Goal: Task Accomplishment & Management: Complete application form

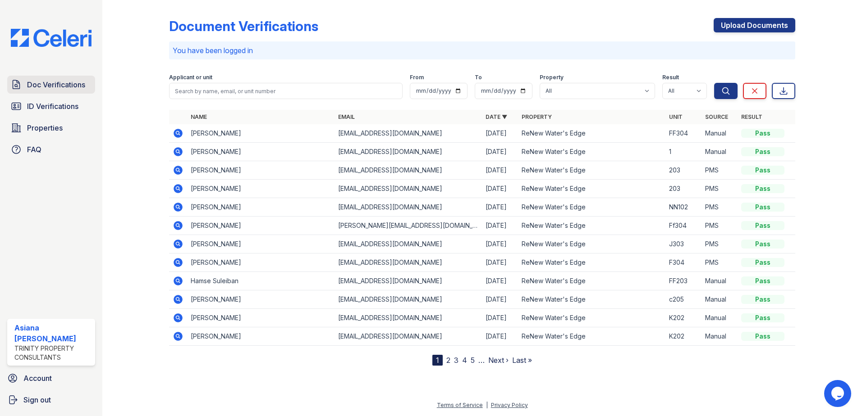
click at [64, 88] on span "Doc Verifications" at bounding box center [56, 84] width 58 height 11
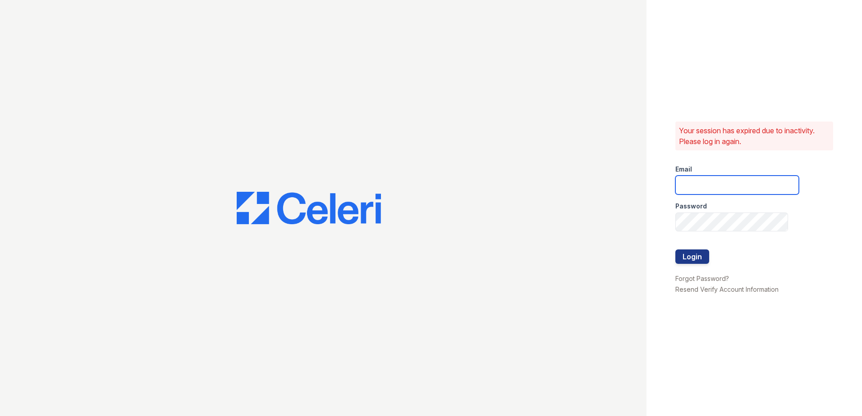
click at [706, 191] on input "email" at bounding box center [736, 185] width 123 height 19
type input "[EMAIL_ADDRESS][DOMAIN_NAME]"
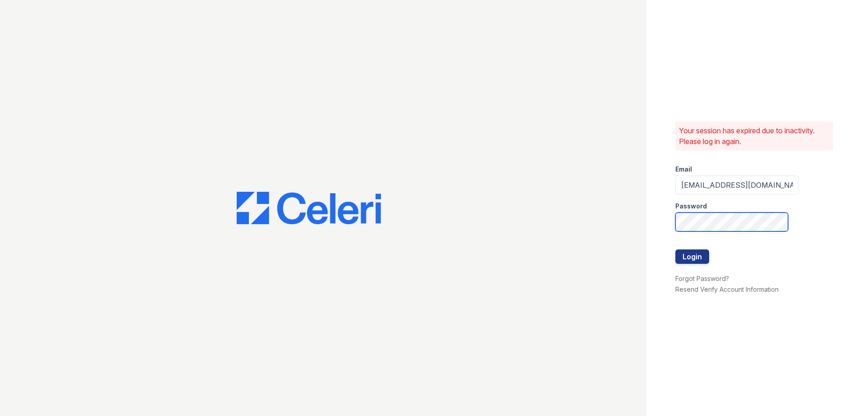
click at [675, 250] on button "Login" at bounding box center [692, 257] width 34 height 14
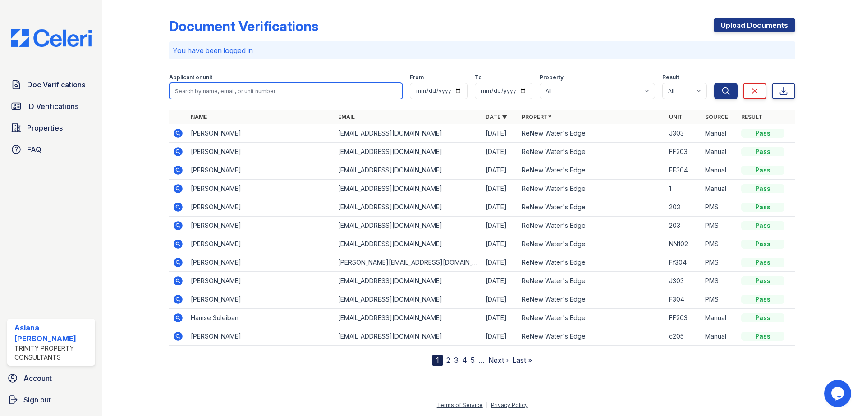
click at [187, 93] on input "search" at bounding box center [285, 91] width 233 height 16
type input "grace jackosn"
click at [714, 83] on button "Search" at bounding box center [725, 91] width 23 height 16
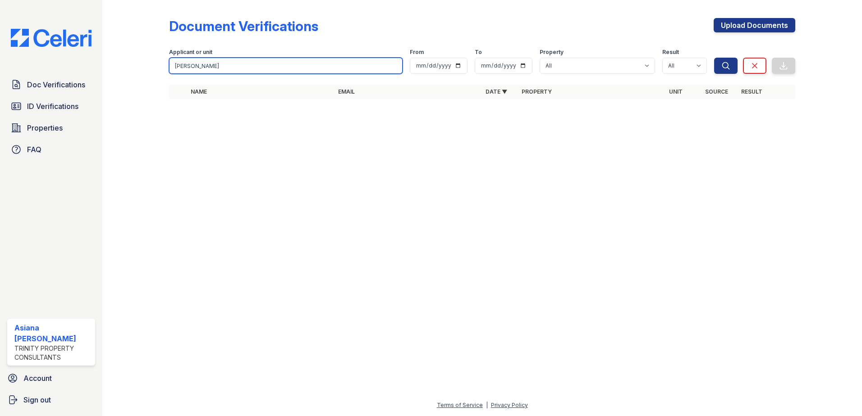
type input "grace jackoson"
click at [714, 58] on button "Search" at bounding box center [725, 66] width 23 height 16
click at [226, 68] on input "grace jackoson" at bounding box center [285, 66] width 233 height 16
type input "grace jackson"
click at [714, 58] on button "Search" at bounding box center [725, 66] width 23 height 16
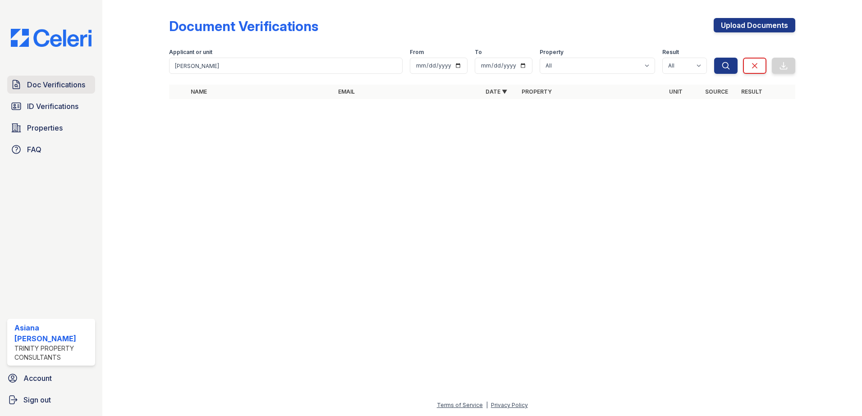
click at [59, 91] on link "Doc Verifications" at bounding box center [51, 85] width 88 height 18
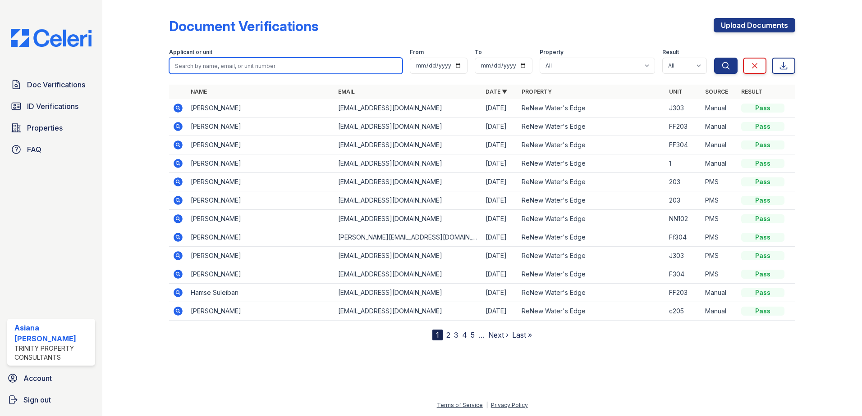
click at [228, 64] on input "search" at bounding box center [285, 66] width 233 height 16
type input "grace"
click at [714, 58] on button "Search" at bounding box center [725, 66] width 23 height 16
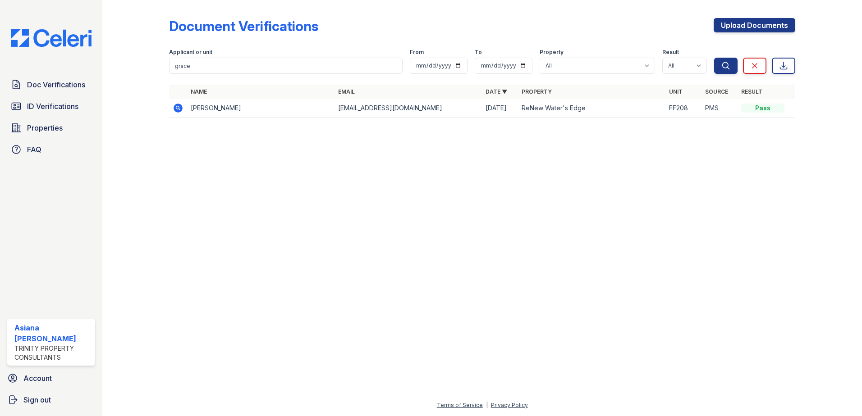
click at [758, 33] on div "Upload Documents" at bounding box center [754, 29] width 82 height 23
click at [760, 30] on link "Upload Documents" at bounding box center [754, 25] width 82 height 14
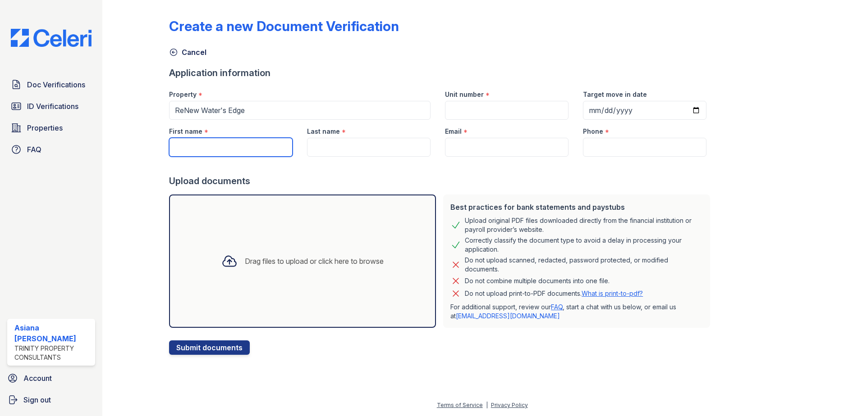
click at [228, 145] on input "First name" at bounding box center [230, 147] width 123 height 19
type input "Grace"
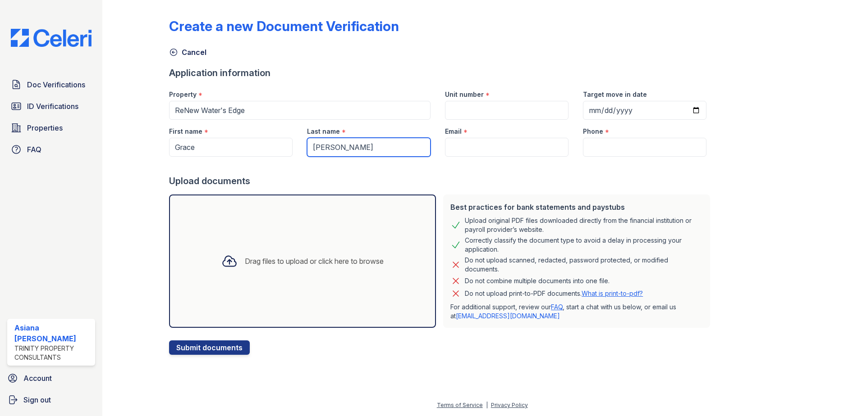
type input "Jackson"
click at [492, 140] on input "Email" at bounding box center [506, 147] width 123 height 19
paste input "windyj07@yahoo.com"
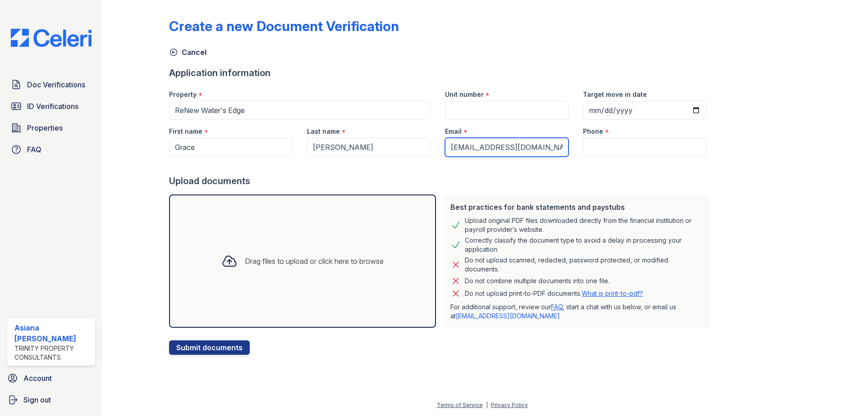
type input "windyj07@yahoo.com"
click at [603, 151] on input "Phone" at bounding box center [644, 147] width 123 height 19
click at [512, 110] on input "Unit number" at bounding box center [506, 110] width 123 height 19
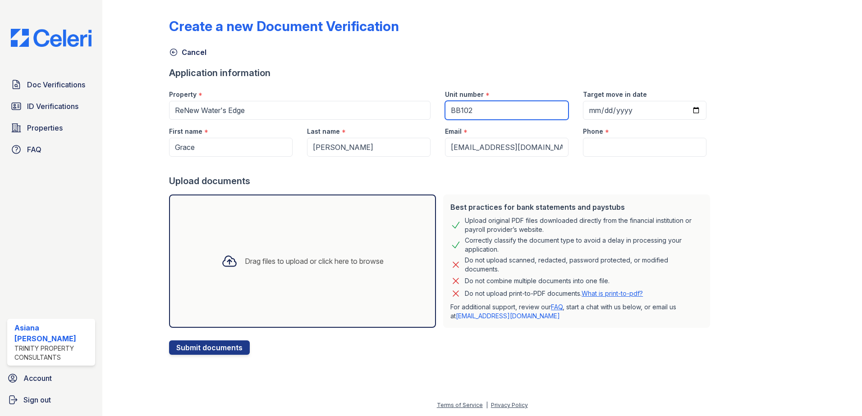
type input "BB102"
click at [613, 144] on input "Phone" at bounding box center [644, 147] width 123 height 19
paste input "(206) 291-2945"
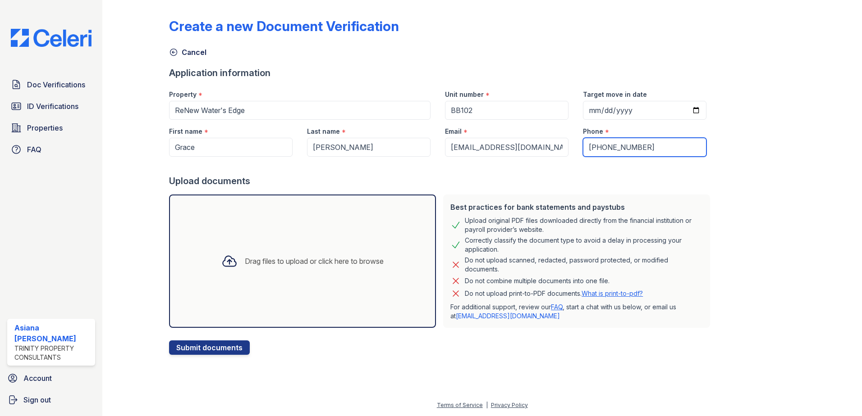
type input "(206) 291-2945"
click at [684, 111] on input "Target move in date" at bounding box center [644, 110] width 123 height 19
type input "2025-10-04"
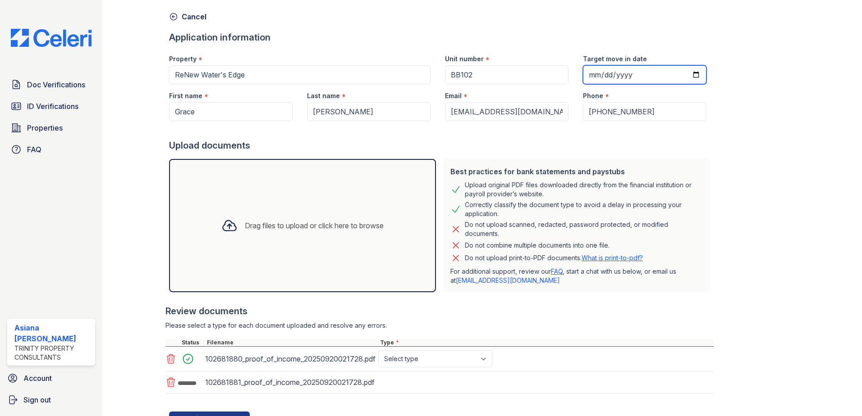
scroll to position [76, 0]
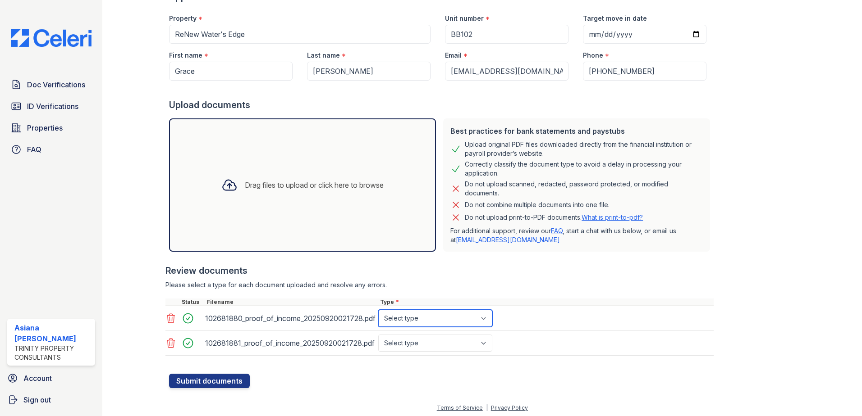
click at [410, 319] on select "Select type Paystub Bank Statement Offer Letter Tax Documents Benefit Award Let…" at bounding box center [435, 318] width 114 height 17
select select "paystub"
click at [378, 310] on select "Select type Paystub Bank Statement Offer Letter Tax Documents Benefit Award Let…" at bounding box center [435, 318] width 114 height 17
click at [407, 351] on select "Select type Paystub Bank Statement Offer Letter Tax Documents Benefit Award Let…" at bounding box center [435, 343] width 114 height 17
select select "paystub"
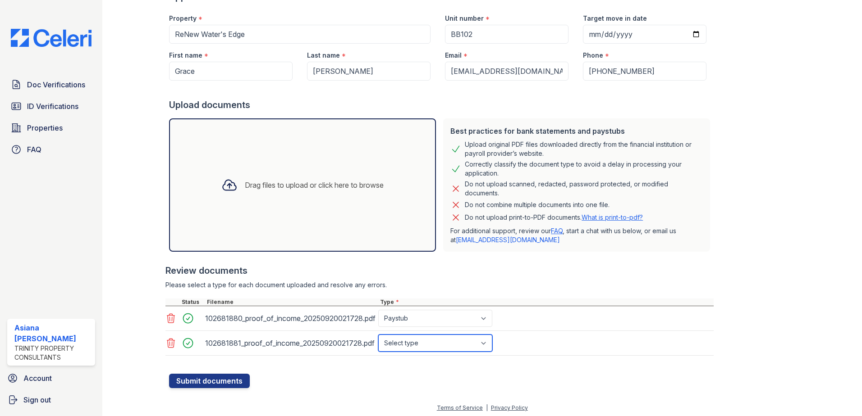
click at [378, 335] on select "Select type Paystub Bank Statement Offer Letter Tax Documents Benefit Award Let…" at bounding box center [435, 343] width 114 height 17
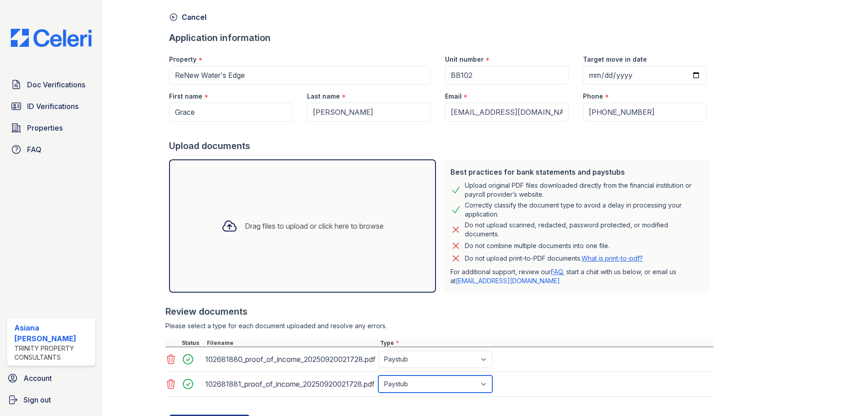
scroll to position [79, 0]
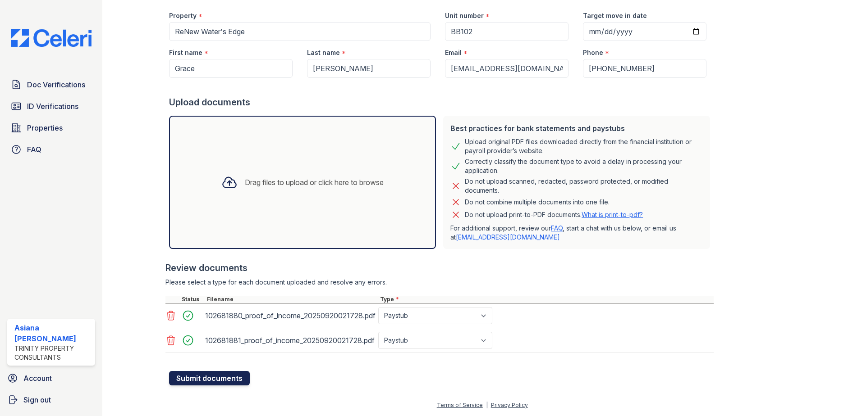
click at [215, 378] on button "Submit documents" at bounding box center [209, 378] width 81 height 14
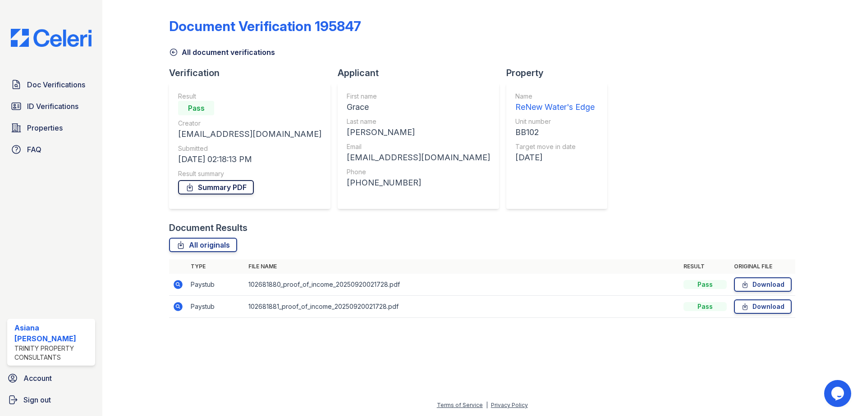
click at [217, 187] on link "Summary PDF" at bounding box center [216, 187] width 76 height 14
click at [50, 99] on link "ID Verifications" at bounding box center [51, 106] width 88 height 18
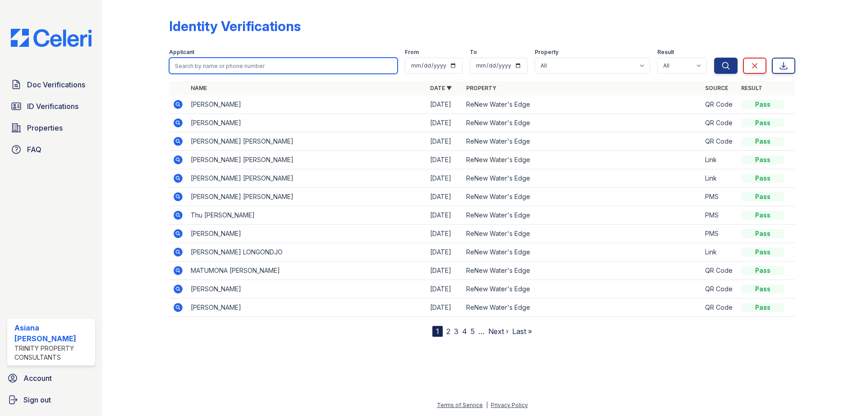
click at [275, 61] on input "search" at bounding box center [283, 66] width 228 height 16
type input "grace"
click at [714, 58] on button "Search" at bounding box center [725, 66] width 23 height 16
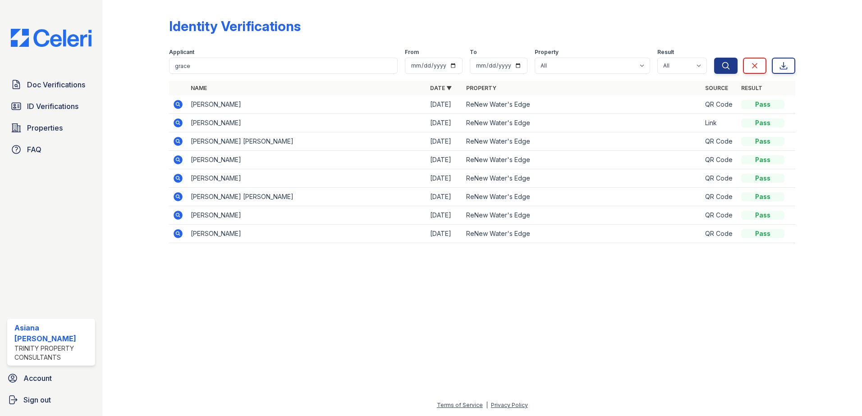
click at [254, 74] on form "Applicant grace From To Property All ReNew Water's Edge Result All Pass Fail Ca…" at bounding box center [482, 59] width 626 height 36
click at [252, 82] on th "Name" at bounding box center [306, 88] width 239 height 14
click at [253, 53] on div "Applicant" at bounding box center [283, 53] width 228 height 9
click at [247, 62] on input "grace" at bounding box center [283, 66] width 228 height 16
type input "grace jones"
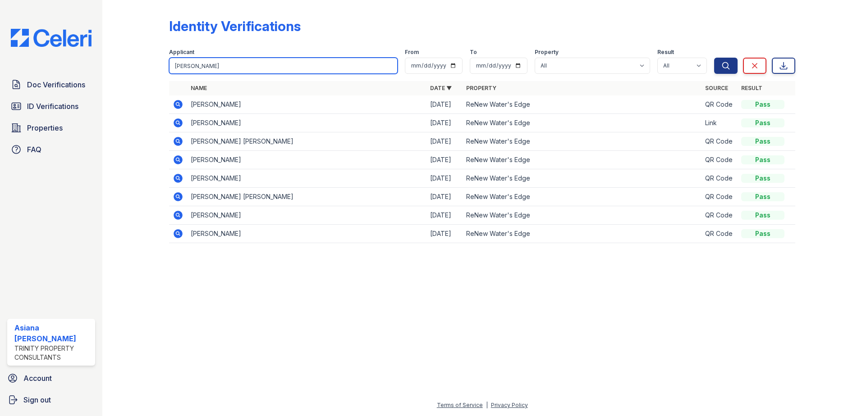
click at [714, 58] on button "Search" at bounding box center [725, 66] width 23 height 16
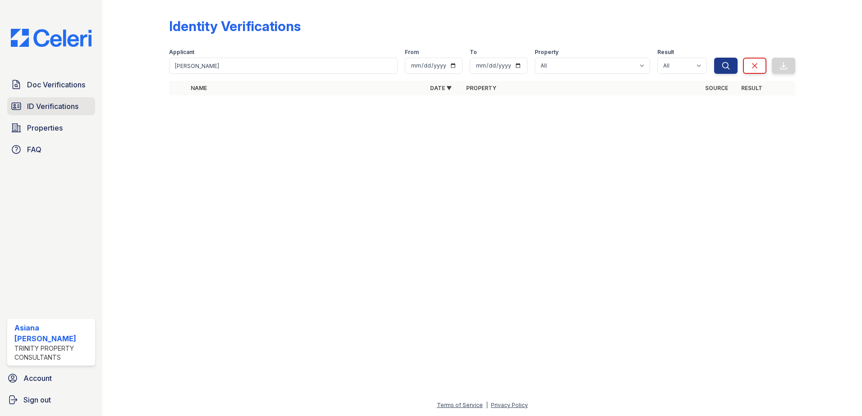
click at [48, 105] on span "ID Verifications" at bounding box center [52, 106] width 51 height 11
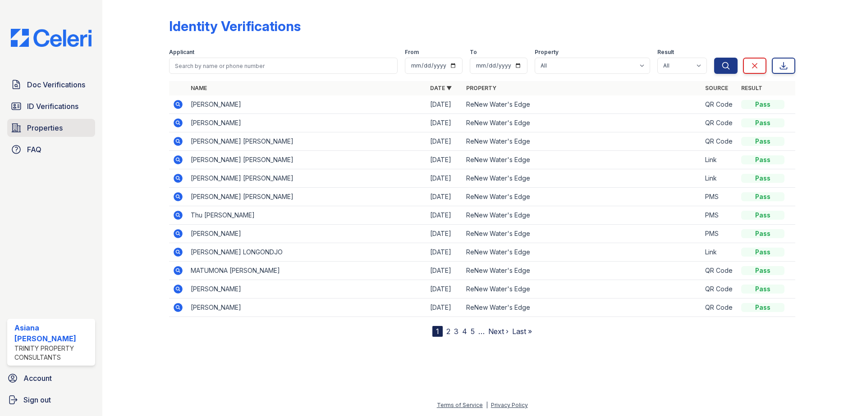
click at [72, 128] on link "Properties" at bounding box center [51, 128] width 88 height 18
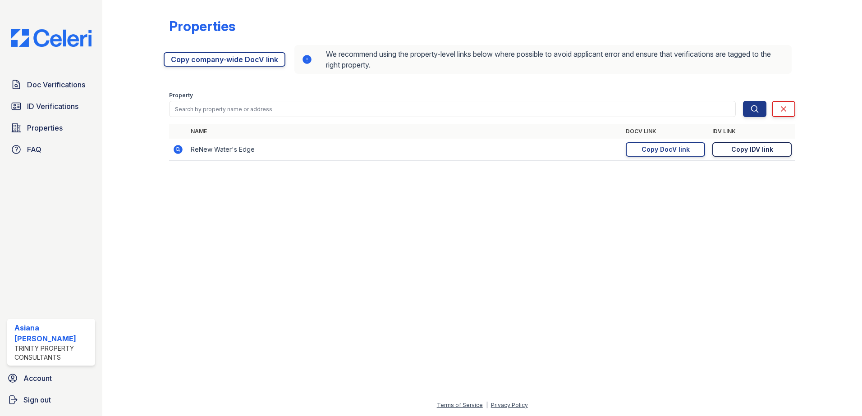
click at [747, 150] on div "Copy IDV link" at bounding box center [752, 149] width 42 height 9
